Goal: Task Accomplishment & Management: Complete application form

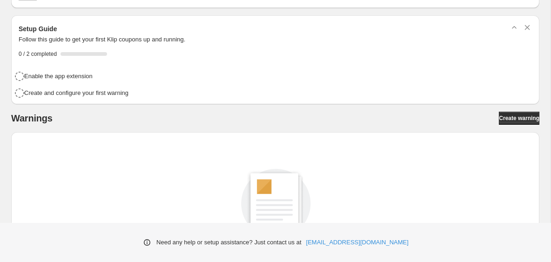
scroll to position [62, 0]
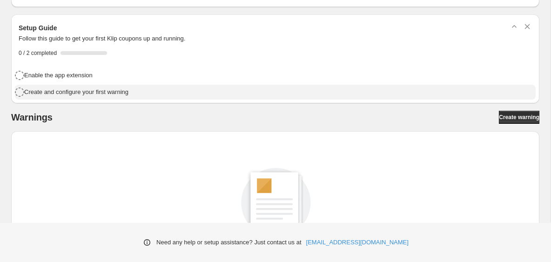
click at [109, 95] on h4 "Create and configure your first warning" at bounding box center [76, 91] width 104 height 9
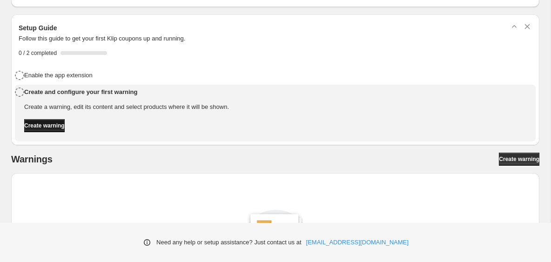
click at [65, 126] on span "Create warning" at bounding box center [44, 125] width 40 height 7
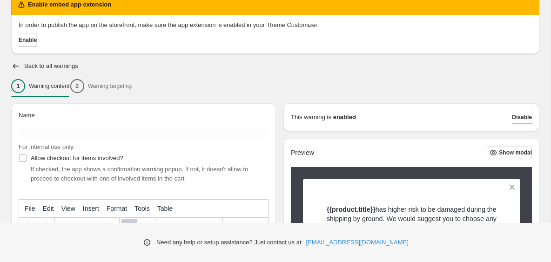
scroll to position [41, 0]
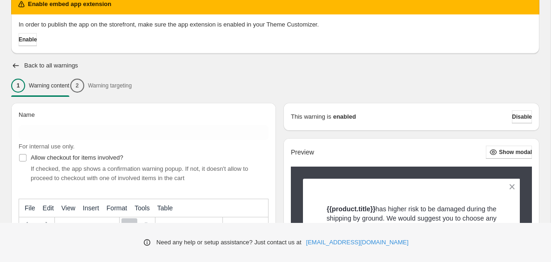
click at [130, 83] on div "1 Warning content 2 Warning targeting" at bounding box center [275, 86] width 528 height 20
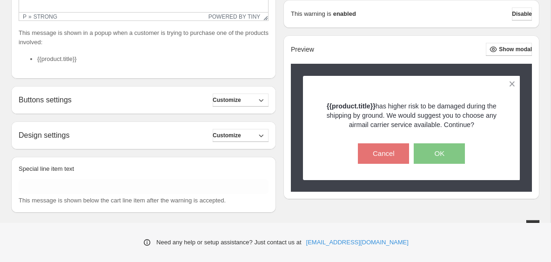
scroll to position [323, 0]
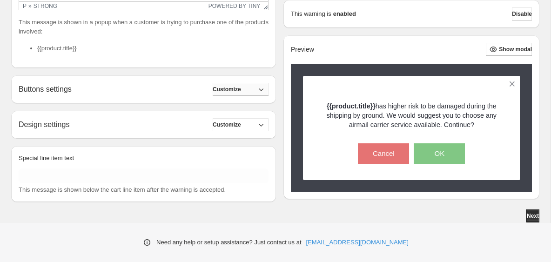
click at [266, 92] on button "Customize" at bounding box center [241, 89] width 56 height 13
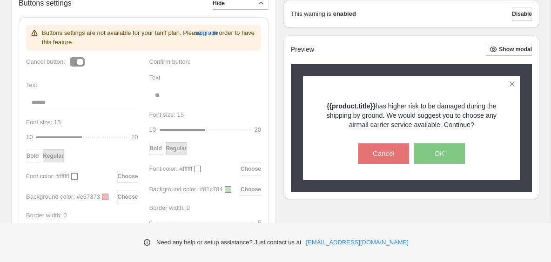
scroll to position [405, 0]
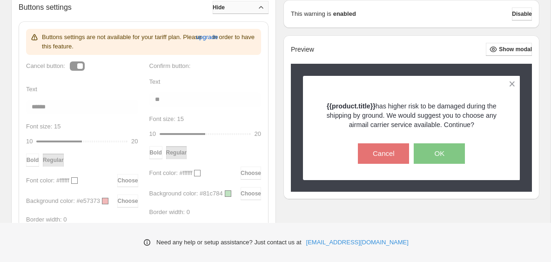
click at [263, 8] on icon "button" at bounding box center [260, 7] width 9 height 9
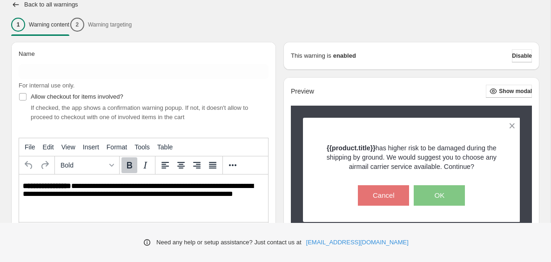
scroll to position [95, 0]
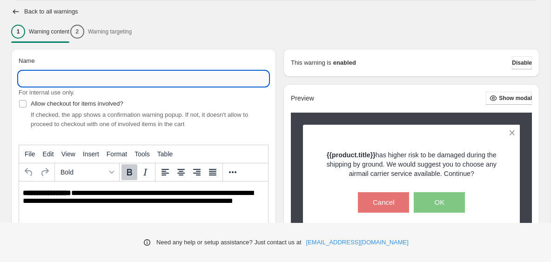
click at [128, 76] on input "Name" at bounding box center [144, 78] width 250 height 15
paste input "**********"
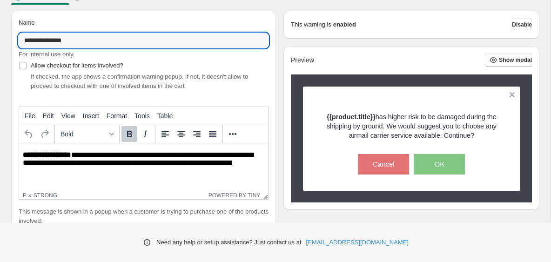
scroll to position [134, 0]
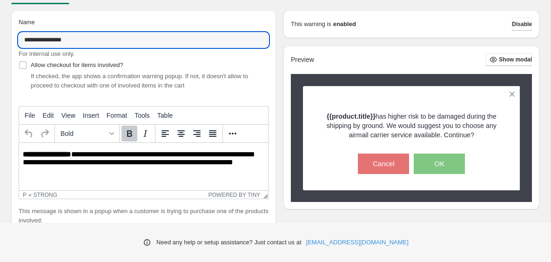
type input "**********"
click at [225, 67] on div "Allow checkout for items involved? If checked, the app shows a confirmation war…" at bounding box center [144, 75] width 250 height 32
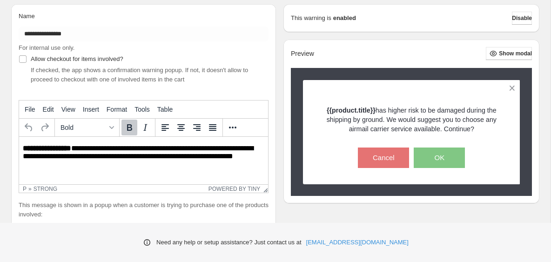
scroll to position [144, 0]
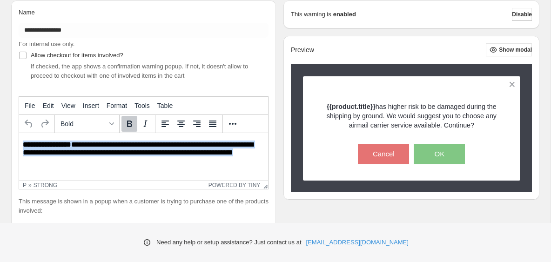
drag, startPoint x: 264, startPoint y: 153, endPoint x: 20, endPoint y: 147, distance: 243.8
click at [20, 147] on html "**********" at bounding box center [143, 149] width 249 height 32
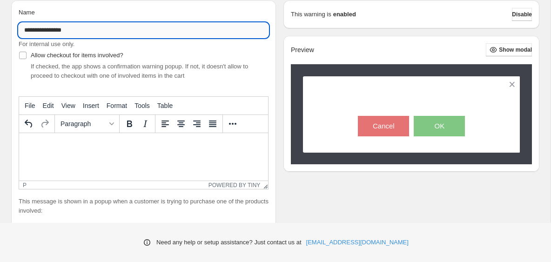
click at [82, 29] on input "**********" at bounding box center [144, 30] width 250 height 15
drag, startPoint x: 82, startPoint y: 29, endPoint x: 22, endPoint y: 30, distance: 59.5
click at [22, 30] on input "**********" at bounding box center [144, 30] width 250 height 15
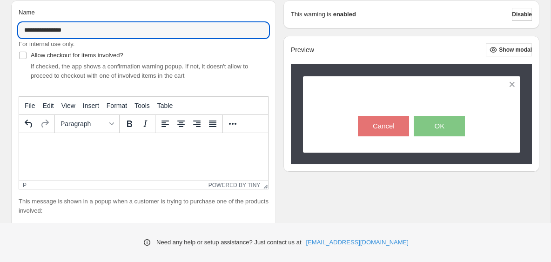
click at [72, 144] on p "Rich Text Area. Press ALT-0 for help." at bounding box center [143, 144] width 241 height 8
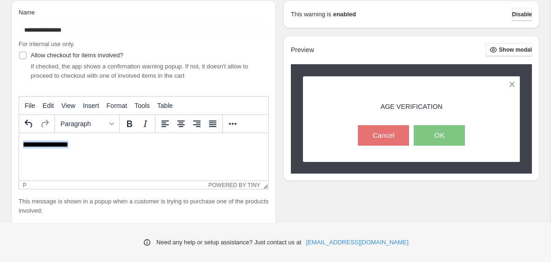
drag, startPoint x: 93, startPoint y: 147, endPoint x: 14, endPoint y: 146, distance: 78.1
click at [19, 146] on html "**********" at bounding box center [143, 145] width 249 height 24
click at [133, 123] on icon "Bold" at bounding box center [129, 123] width 11 height 11
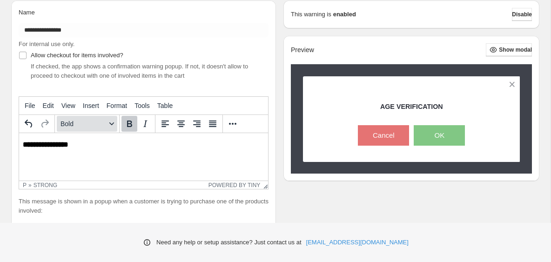
click at [111, 124] on icon "Formats" at bounding box center [111, 123] width 5 height 3
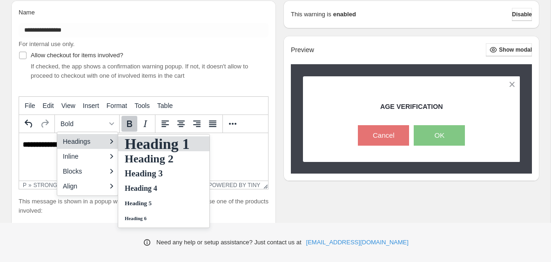
click at [144, 146] on h1 "Heading 1" at bounding box center [157, 143] width 67 height 11
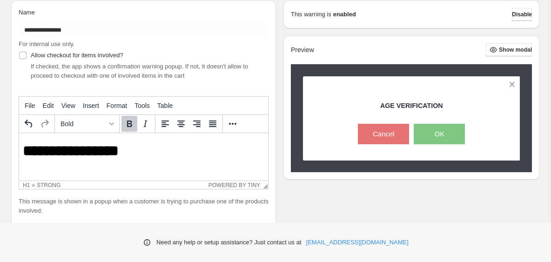
click at [200, 146] on h1 "**********" at bounding box center [143, 151] width 241 height 16
click at [174, 152] on h1 "**********" at bounding box center [143, 151] width 241 height 16
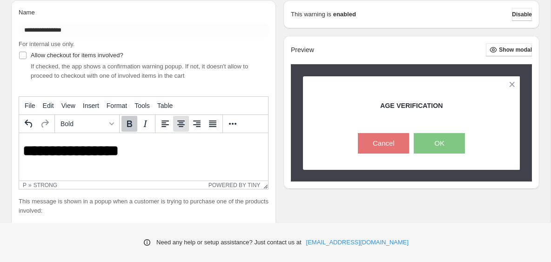
click at [181, 126] on icon "Align center" at bounding box center [180, 123] width 11 height 11
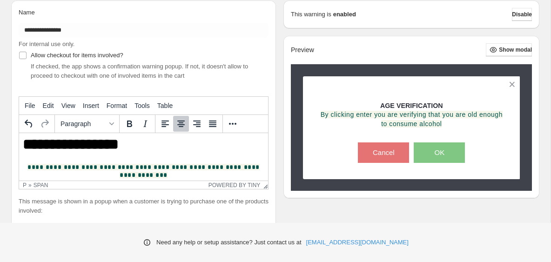
click at [269, 90] on div "**********" at bounding box center [143, 123] width 265 height 246
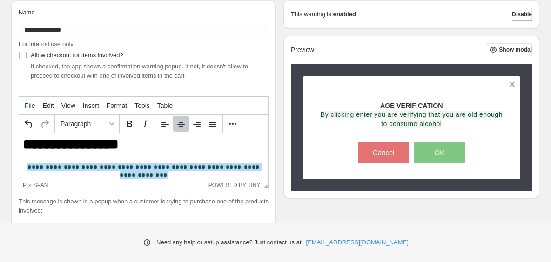
drag, startPoint x: 162, startPoint y: 174, endPoint x: 50, endPoint y: 161, distance: 112.8
click at [50, 161] on body "**********" at bounding box center [143, 157] width 241 height 42
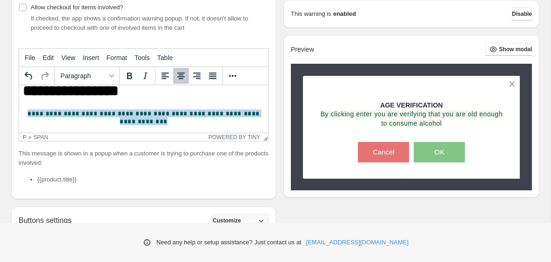
scroll to position [14, 0]
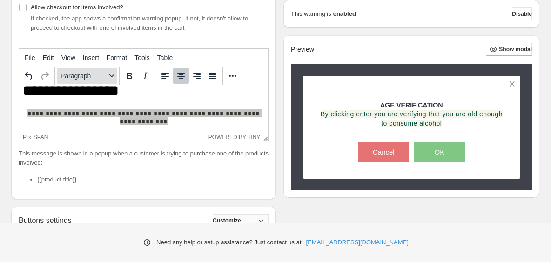
click at [113, 78] on icon "Formats" at bounding box center [111, 75] width 5 height 5
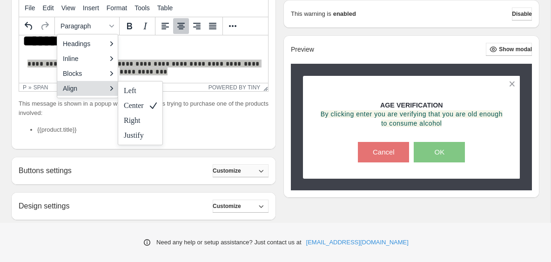
scroll to position [242, 0]
click at [140, 91] on div "Left" at bounding box center [134, 90] width 20 height 11
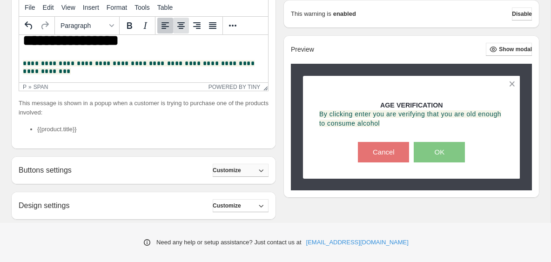
click at [179, 22] on icon "Align center" at bounding box center [180, 25] width 11 height 11
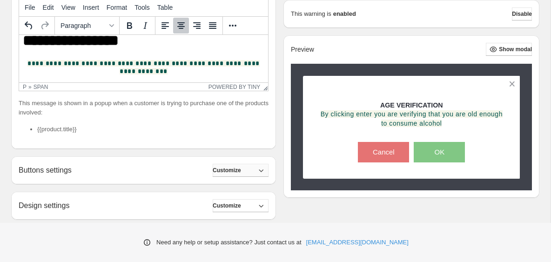
scroll to position [0, 0]
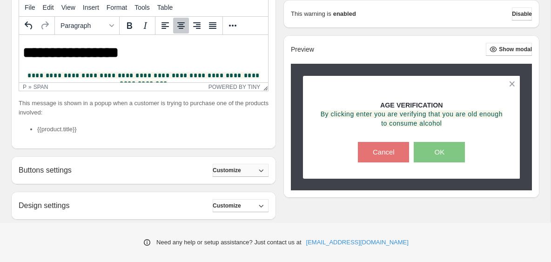
click at [190, 62] on body "**********" at bounding box center [143, 66] width 241 height 42
click at [49, 9] on span "Edit" at bounding box center [48, 7] width 11 height 7
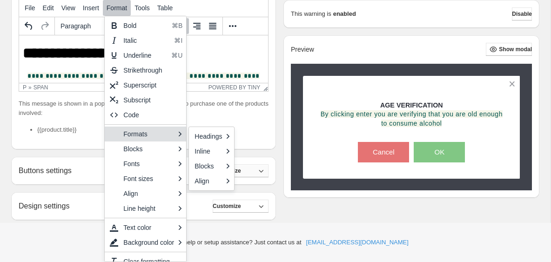
scroll to position [9, 0]
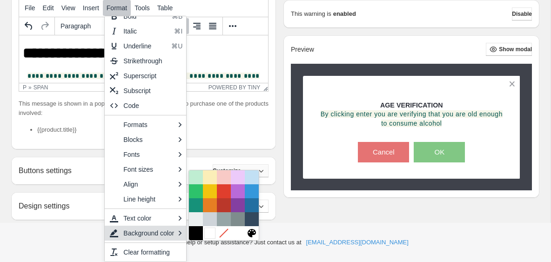
click at [212, 232] on div at bounding box center [209, 232] width 11 height 11
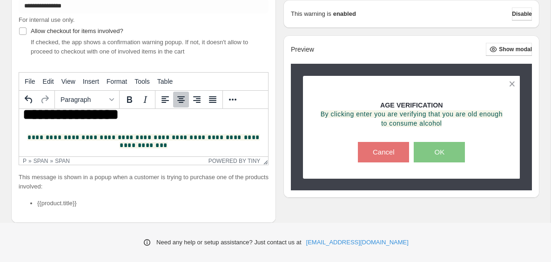
scroll to position [171, 0]
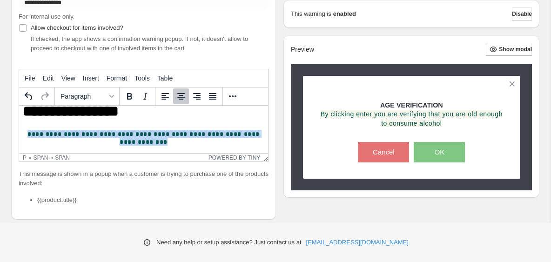
drag, startPoint x: 162, startPoint y: 140, endPoint x: 43, endPoint y: 125, distance: 120.1
click at [43, 125] on body "**********" at bounding box center [143, 124] width 241 height 42
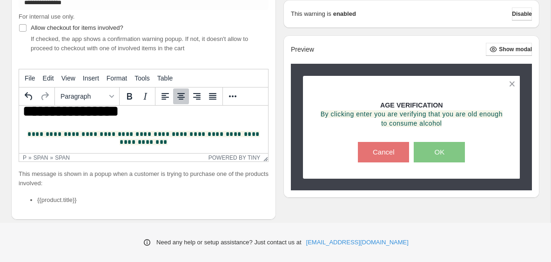
click at [73, 121] on body "**********" at bounding box center [143, 124] width 241 height 42
click at [119, 111] on strong "**********" at bounding box center [71, 111] width 96 height 15
click at [30, 128] on body "**********" at bounding box center [143, 124] width 241 height 42
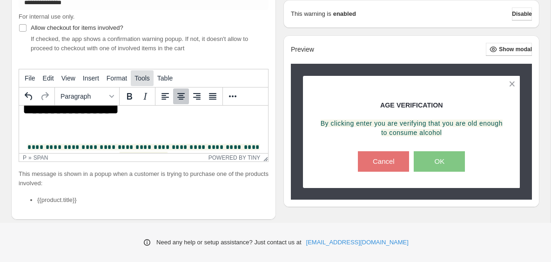
click at [138, 76] on span "Tools" at bounding box center [141, 77] width 15 height 7
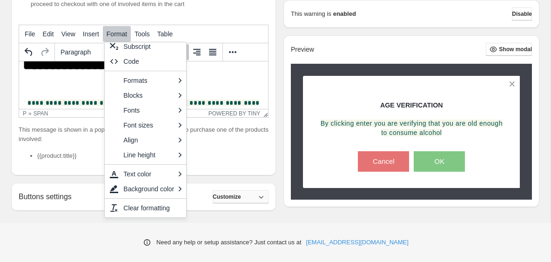
scroll to position [238, 0]
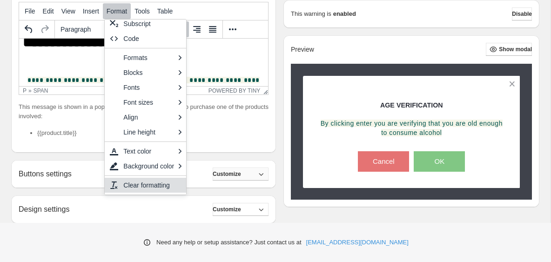
click at [158, 186] on div "Clear formatting" at bounding box center [150, 185] width 55 height 11
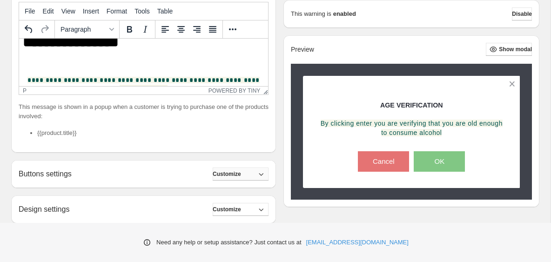
scroll to position [30, 0]
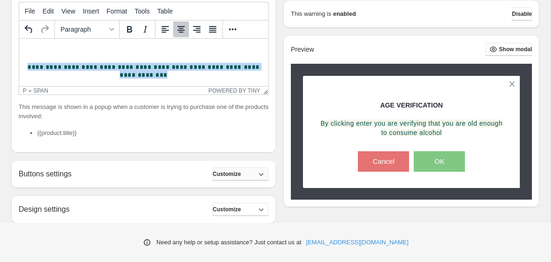
drag, startPoint x: 192, startPoint y: 74, endPoint x: 75, endPoint y: 58, distance: 117.9
click at [75, 58] on body "**********" at bounding box center [143, 49] width 241 height 57
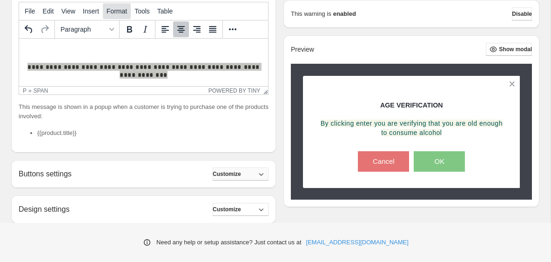
click at [112, 10] on span "Format" at bounding box center [116, 10] width 20 height 7
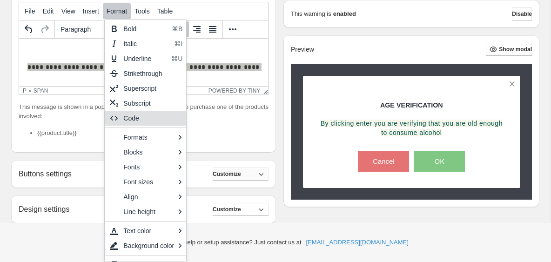
scroll to position [13, 0]
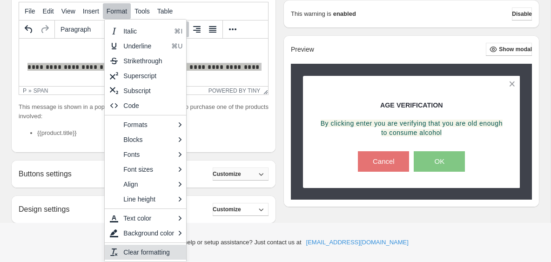
click at [137, 254] on div "Clear formatting" at bounding box center [150, 251] width 55 height 11
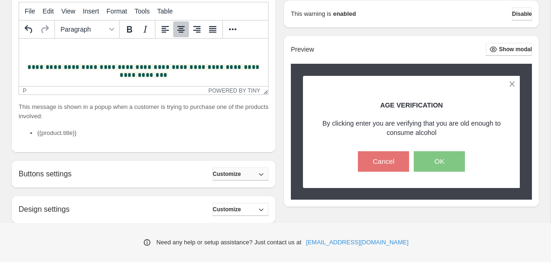
scroll to position [22, 0]
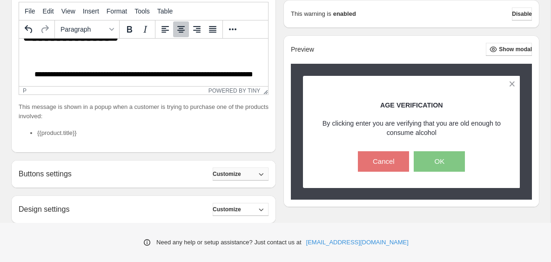
click at [189, 55] on p "Rich Text Area. Press ALT-0 for help." at bounding box center [143, 59] width 241 height 8
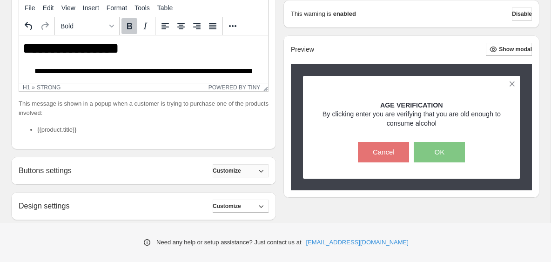
scroll to position [243, 0]
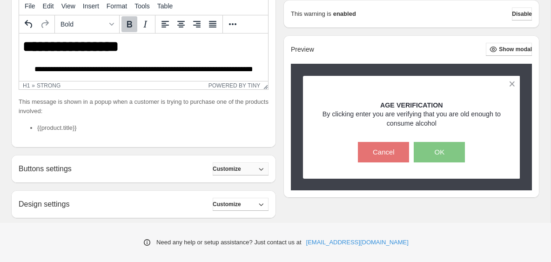
click at [196, 124] on li "{{product.title}}" at bounding box center [152, 127] width 231 height 9
click at [238, 171] on span "Customize" at bounding box center [227, 168] width 28 height 7
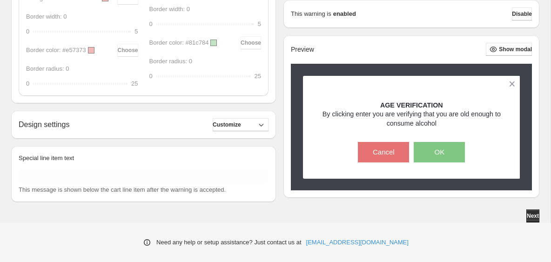
scroll to position [615, 0]
click at [239, 126] on span "Customize" at bounding box center [227, 124] width 28 height 7
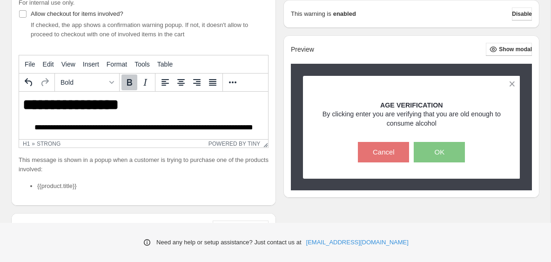
scroll to position [0, 0]
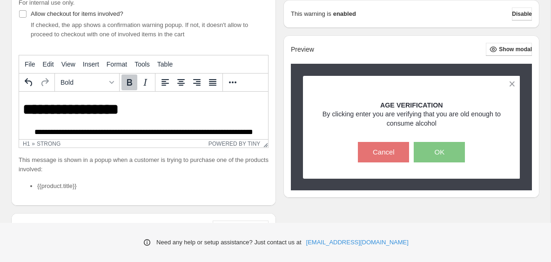
click at [268, 38] on div "**********" at bounding box center [143, 82] width 265 height 246
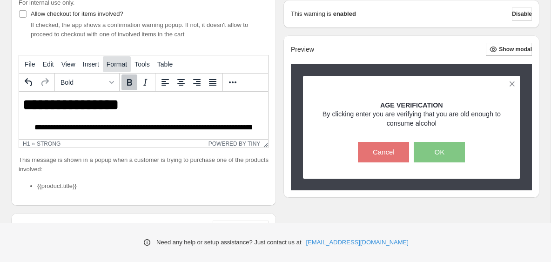
click at [120, 64] on span "Format" at bounding box center [116, 63] width 20 height 7
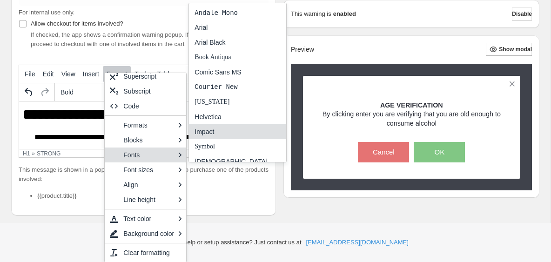
scroll to position [171, 0]
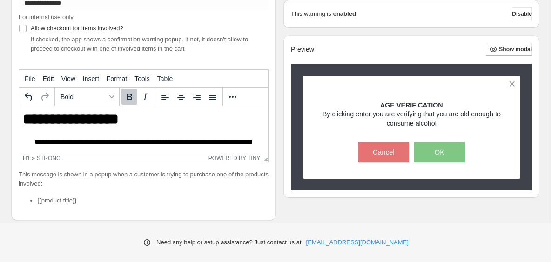
click at [275, 19] on div "**********" at bounding box center [143, 96] width 265 height 246
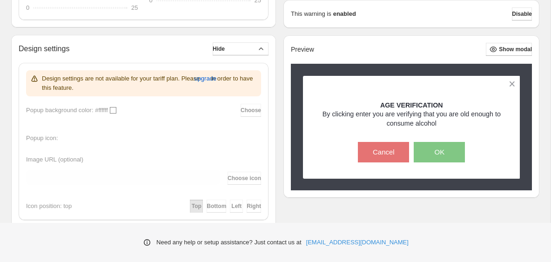
scroll to position [719, 0]
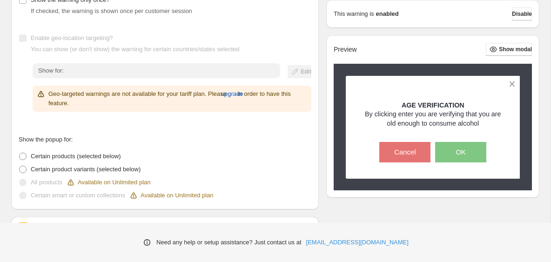
scroll to position [43, 0]
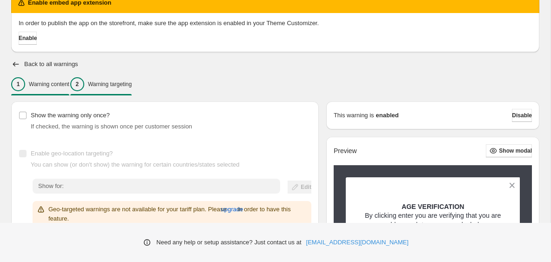
click at [60, 79] on div "1 Warning content" at bounding box center [40, 84] width 58 height 14
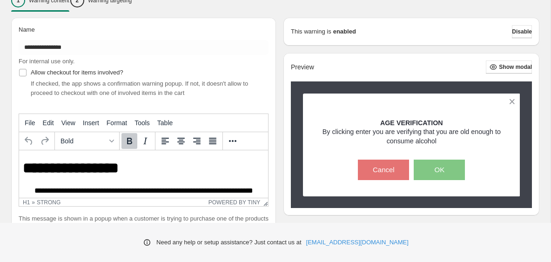
scroll to position [127, 0]
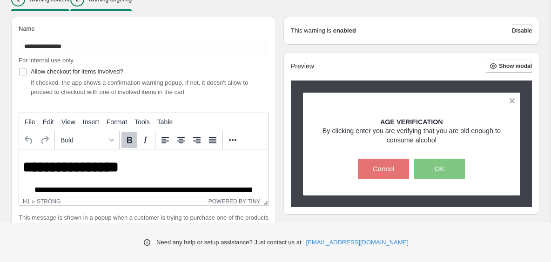
click at [128, 4] on div "2 Warning targeting" at bounding box center [100, 0] width 61 height 14
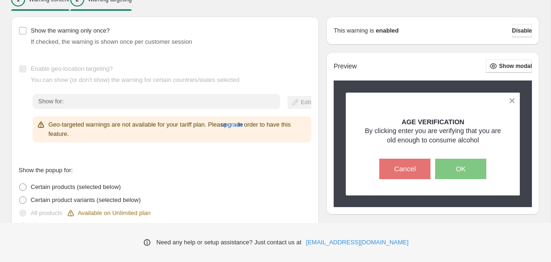
click at [69, 2] on p "Warning content" at bounding box center [49, -1] width 40 height 7
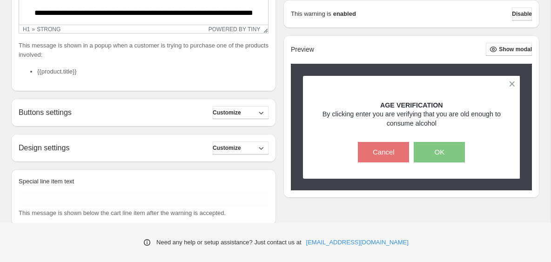
scroll to position [304, 0]
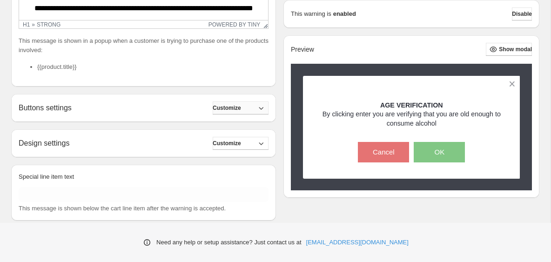
click at [233, 107] on span "Customize" at bounding box center [227, 107] width 28 height 7
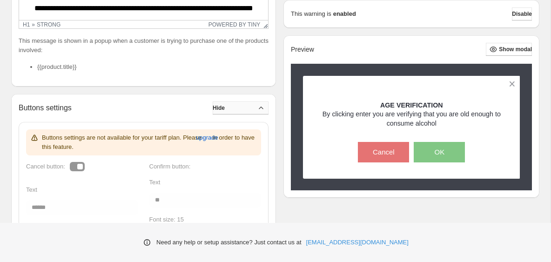
click at [233, 107] on button "Hide" at bounding box center [241, 107] width 56 height 13
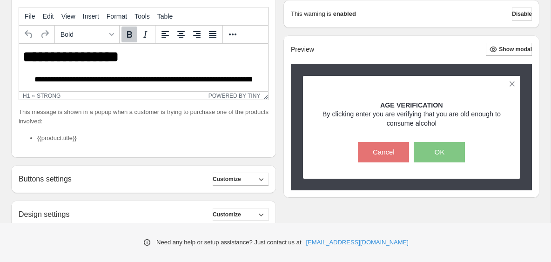
scroll to position [0, 0]
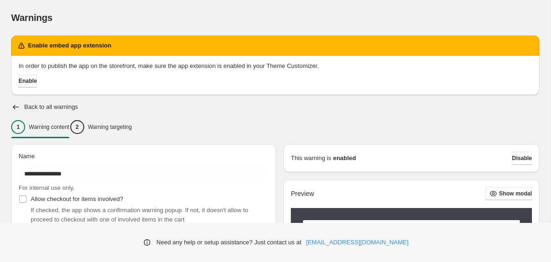
click at [37, 84] on span "Enable" at bounding box center [28, 80] width 18 height 7
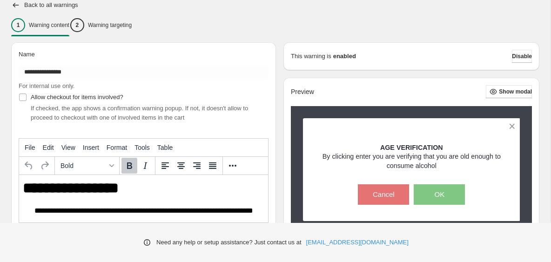
scroll to position [71, 0]
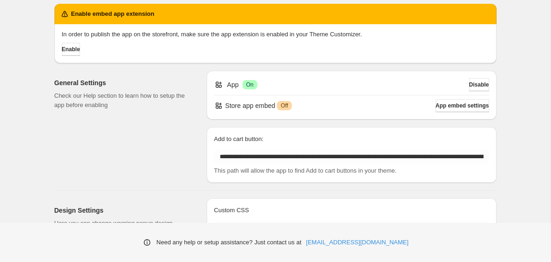
scroll to position [28, 0]
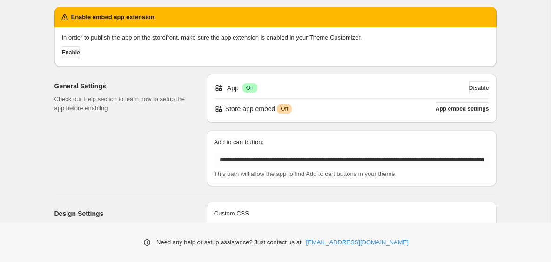
click at [80, 54] on span "Enable" at bounding box center [71, 52] width 18 height 7
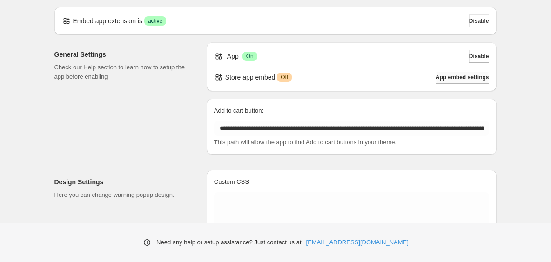
click at [445, 76] on span "App embed settings" at bounding box center [461, 76] width 53 height 7
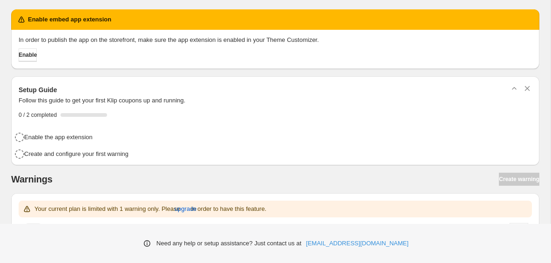
click at [261, 85] on div "Setup Guide" at bounding box center [275, 90] width 513 height 12
click at [29, 54] on span "Enable" at bounding box center [28, 54] width 18 height 7
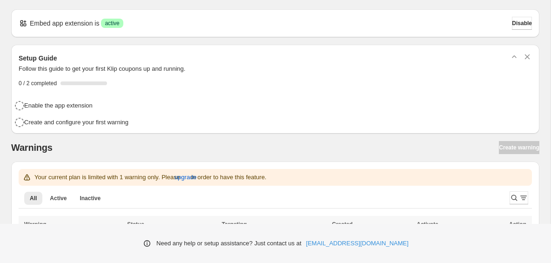
scroll to position [39, 0]
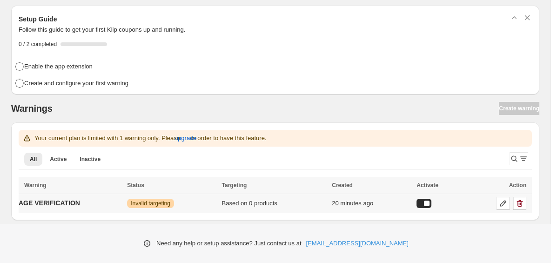
click at [158, 203] on span "Invalid targeting" at bounding box center [151, 203] width 40 height 7
click at [72, 202] on p "AGE VERIFICATION" at bounding box center [49, 202] width 61 height 9
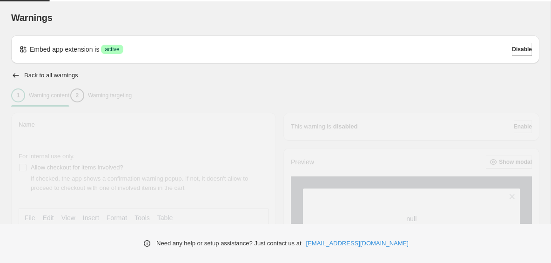
type input "**********"
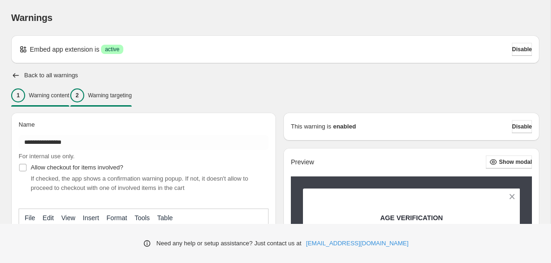
click at [114, 98] on p "Warning targeting" at bounding box center [110, 95] width 44 height 7
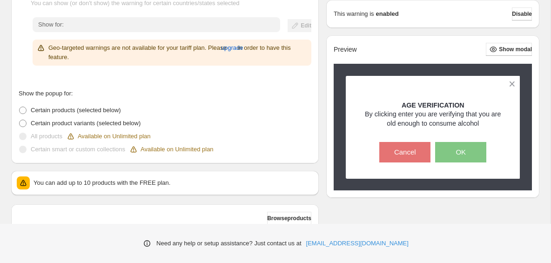
scroll to position [173, 0]
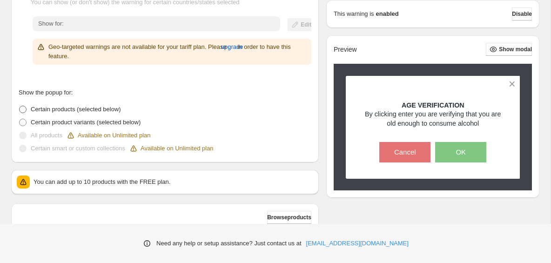
click at [24, 111] on span at bounding box center [22, 109] width 7 height 7
click at [64, 109] on span "Certain products (selected below)" at bounding box center [76, 109] width 90 height 7
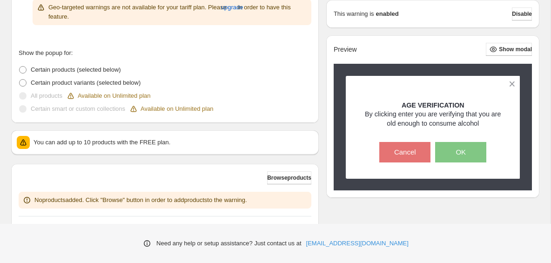
scroll to position [193, 0]
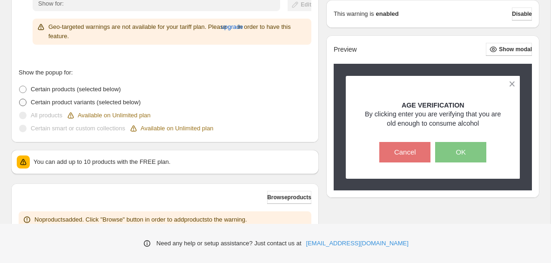
click at [25, 103] on span at bounding box center [22, 102] width 7 height 7
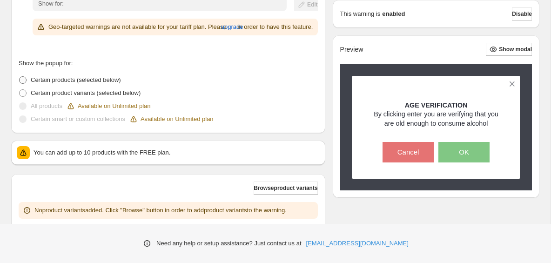
click at [24, 84] on span at bounding box center [22, 79] width 7 height 7
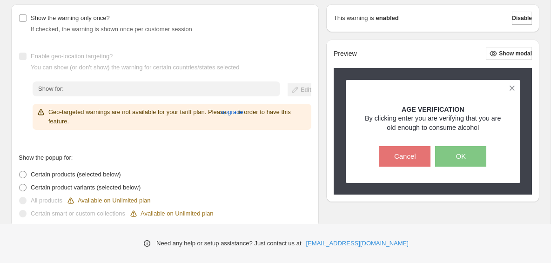
scroll to position [262, 0]
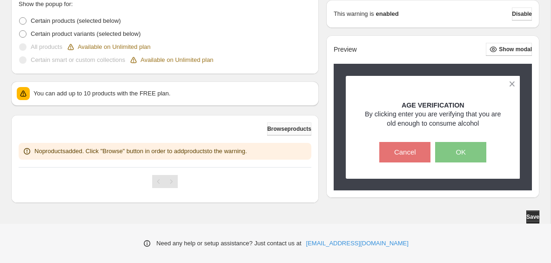
click at [297, 126] on span "Browse products" at bounding box center [289, 128] width 44 height 7
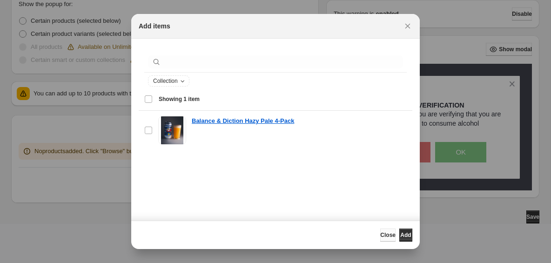
click at [380, 236] on span "Close" at bounding box center [387, 234] width 15 height 7
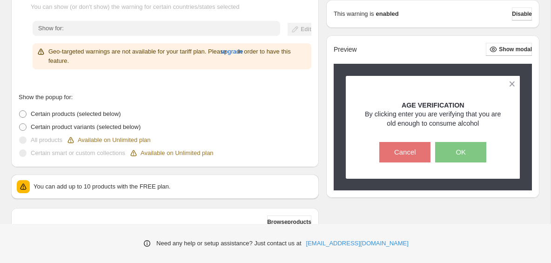
scroll to position [167, 0]
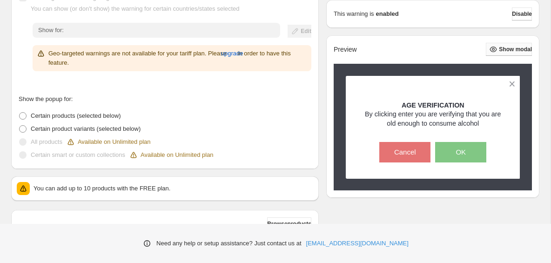
click at [502, 52] on span "Show modal" at bounding box center [515, 49] width 33 height 7
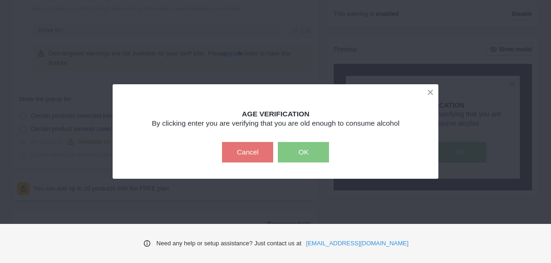
click at [302, 152] on button "OK" at bounding box center [303, 152] width 51 height 20
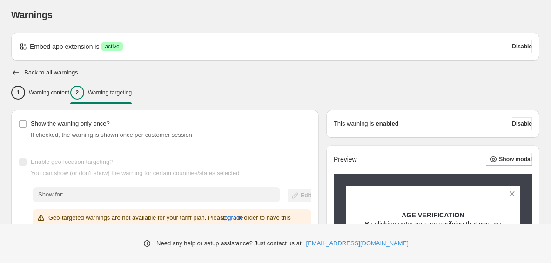
scroll to position [0, 0]
